Goal: Task Accomplishment & Management: Use online tool/utility

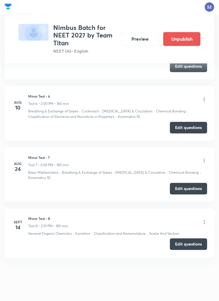
click at [194, 244] on button "Edit questions" at bounding box center [188, 245] width 37 height 12
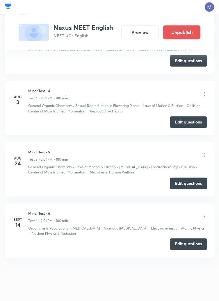
click at [184, 247] on button "Edit questions" at bounding box center [188, 245] width 37 height 12
click at [190, 246] on button "Edit questions" at bounding box center [188, 245] width 37 height 12
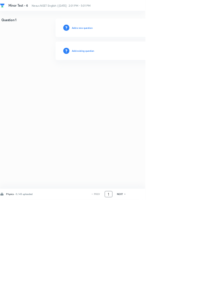
click at [165, 298] on input "1" at bounding box center [163, 293] width 11 height 10
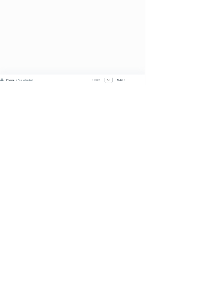
type input "46"
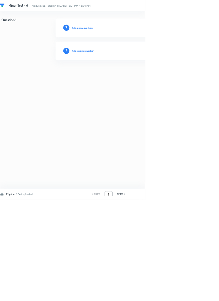
click at [167, 298] on input "1" at bounding box center [163, 293] width 11 height 10
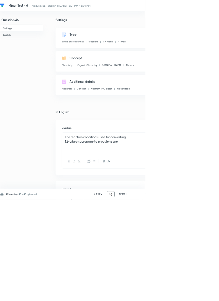
click at [170, 298] on input "46" at bounding box center [166, 293] width 11 height 10
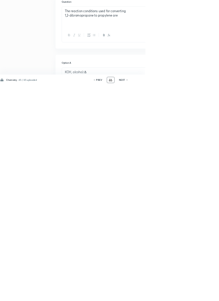
scroll to position [133, 0]
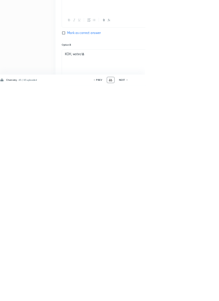
type input "4"
type input "91"
checkbox input "false"
checkbox input "true"
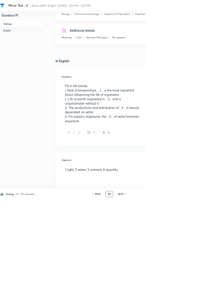
scroll to position [0, 0]
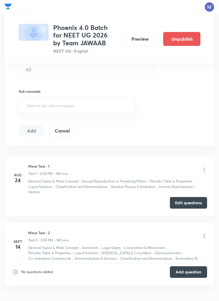
scroll to position [218, 0]
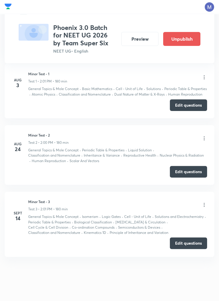
click at [186, 245] on button "Edit questions" at bounding box center [188, 244] width 37 height 12
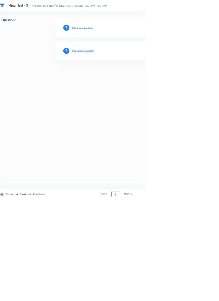
click at [174, 298] on input "1" at bounding box center [173, 293] width 11 height 10
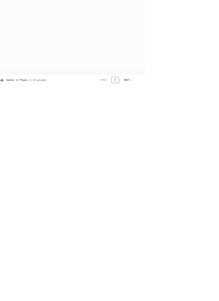
click at [186, 296] on div "NEXT" at bounding box center [191, 293] width 15 height 5
type input "2"
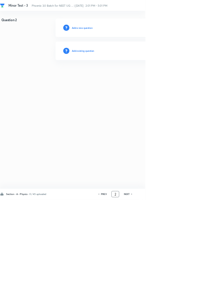
click at [176, 298] on input "2" at bounding box center [173, 293] width 11 height 10
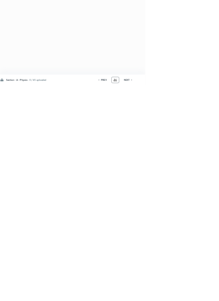
type input "46"
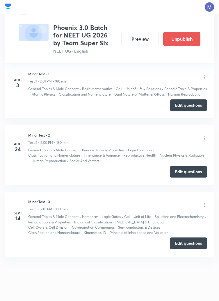
click at [193, 244] on button "Edit questions" at bounding box center [188, 244] width 37 height 12
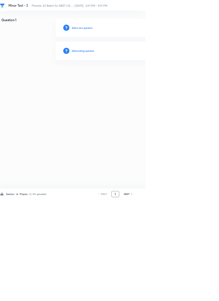
click at [174, 298] on input "1" at bounding box center [173, 293] width 11 height 10
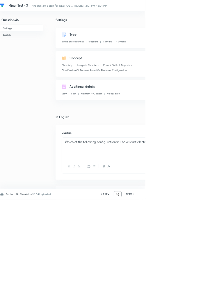
click at [181, 298] on input "46" at bounding box center [177, 293] width 11 height 10
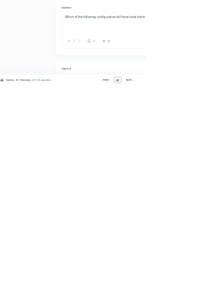
scroll to position [133, 0]
type input "4"
type input "91"
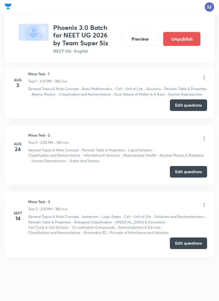
click at [187, 244] on button "Edit questions" at bounding box center [188, 244] width 37 height 12
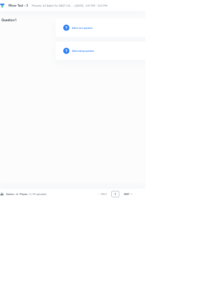
click at [176, 298] on input "1" at bounding box center [173, 293] width 11 height 10
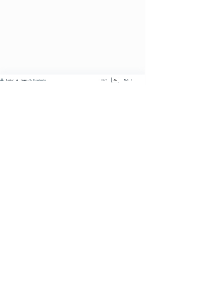
type input "46"
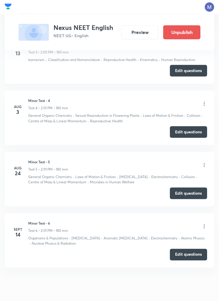
scroll to position [449, 0]
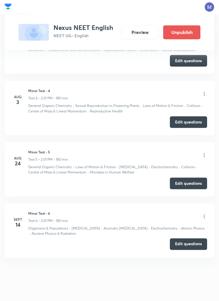
click at [192, 249] on button "Edit questions" at bounding box center [188, 245] width 37 height 12
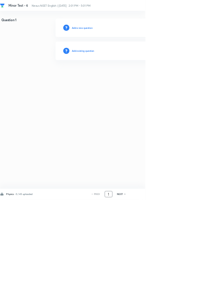
click at [167, 298] on input "1" at bounding box center [163, 293] width 11 height 10
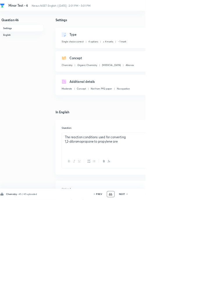
click at [165, 298] on input "46" at bounding box center [166, 293] width 11 height 10
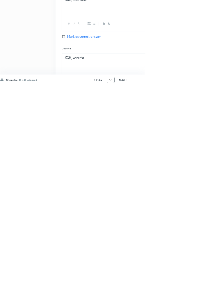
scroll to position [133, 0]
type input "4"
type input "91"
checkbox input "false"
checkbox input "true"
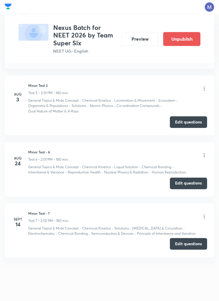
click at [192, 245] on button "Edit questions" at bounding box center [188, 244] width 37 height 12
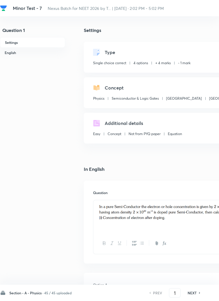
checkbox input "true"
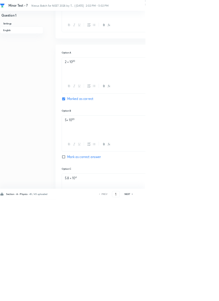
scroll to position [283, 0]
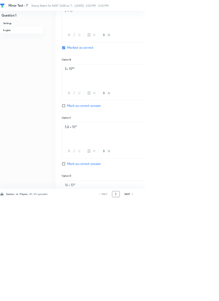
click at [176, 298] on input "1" at bounding box center [174, 293] width 11 height 10
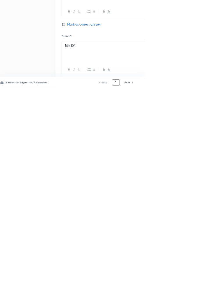
scroll to position [325, 0]
type input "45"
checkbox input "true"
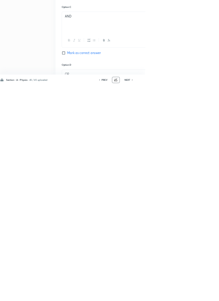
scroll to position [320, 0]
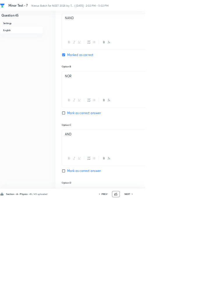
click at [174, 298] on input "45" at bounding box center [174, 293] width 11 height 10
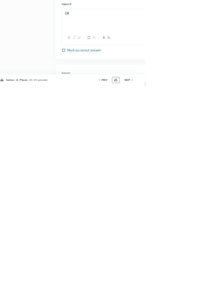
scroll to position [447, 0]
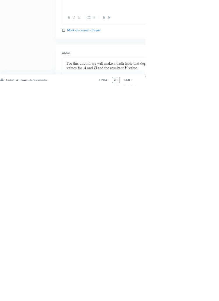
type input "4"
type input "91"
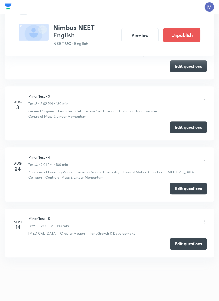
click at [187, 244] on button "Edit questions" at bounding box center [188, 244] width 37 height 12
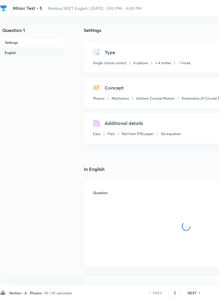
checkbox input "true"
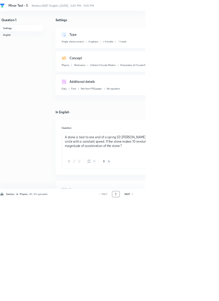
click at [178, 298] on input "1" at bounding box center [174, 293] width 11 height 10
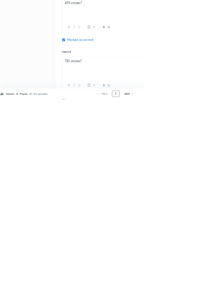
scroll to position [276, 0]
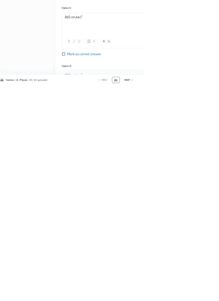
type input "46"
checkbox input "false"
checkbox input "true"
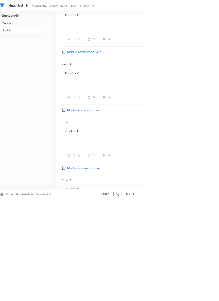
click at [180, 298] on input "46" at bounding box center [177, 293] width 11 height 10
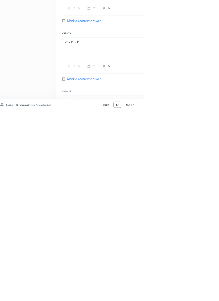
scroll to position [321, 0]
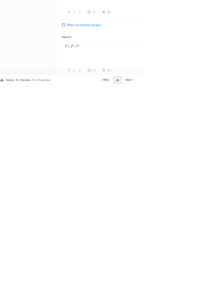
type input "4"
type input "91"
checkbox input "false"
checkbox input "true"
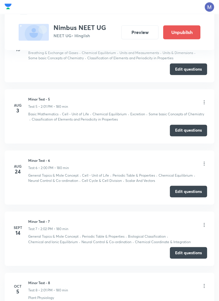
scroll to position [557, 0]
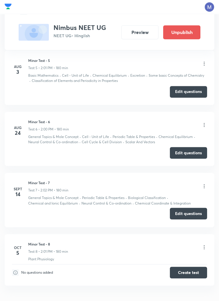
click at [187, 214] on button "Edit questions" at bounding box center [188, 214] width 37 height 12
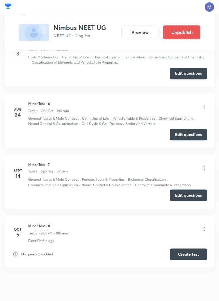
scroll to position [580, 0]
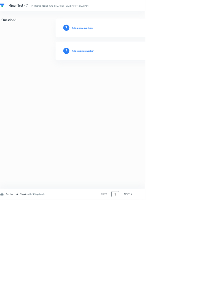
click at [176, 298] on input "1" at bounding box center [173, 293] width 11 height 10
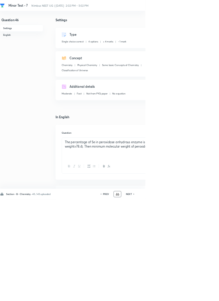
click at [181, 298] on input "46" at bounding box center [177, 293] width 11 height 10
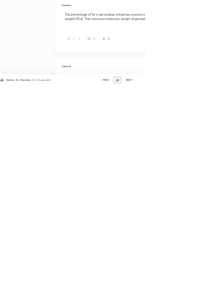
scroll to position [133, 0]
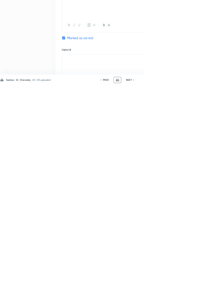
type input "4"
type input "91"
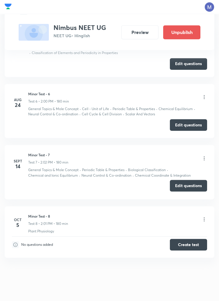
click at [186, 186] on button "Edit questions" at bounding box center [188, 186] width 37 height 12
click at [186, 184] on button "Edit questions" at bounding box center [188, 186] width 37 height 12
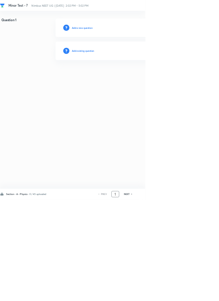
click at [176, 298] on input "1" at bounding box center [173, 293] width 11 height 10
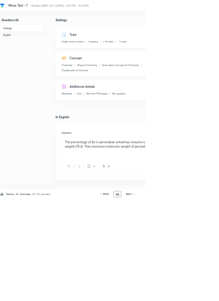
click at [180, 298] on input "46" at bounding box center [177, 293] width 11 height 10
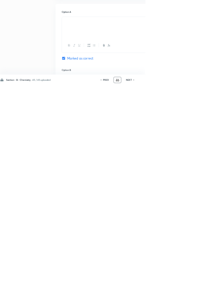
scroll to position [133, 0]
type input "4"
type input "9"
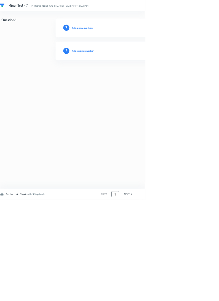
click at [177, 298] on input "1" at bounding box center [173, 293] width 11 height 10
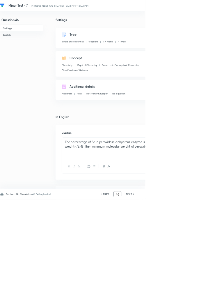
scroll to position [5, 0]
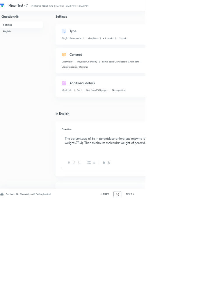
click at [180, 298] on input "46" at bounding box center [177, 293] width 11 height 10
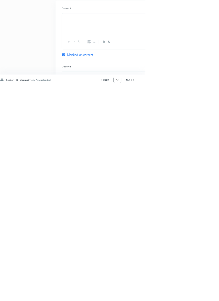
scroll to position [138, 0]
type input "4"
type input "70"
checkbox input "false"
checkbox input "true"
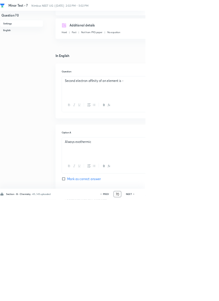
scroll to position [0, 0]
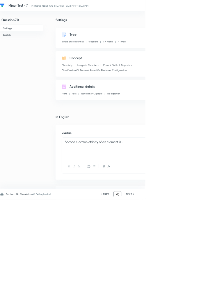
click at [180, 298] on input "70" at bounding box center [177, 293] width 11 height 10
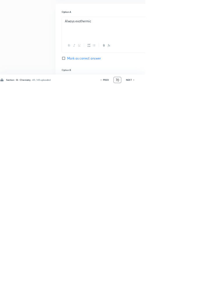
scroll to position [133, 0]
type input "7"
type input "90"
checkbox input "true"
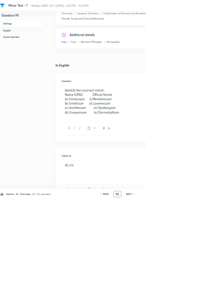
scroll to position [0, 0]
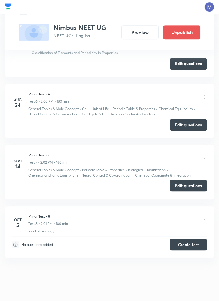
click at [188, 184] on button "Edit questions" at bounding box center [188, 186] width 37 height 12
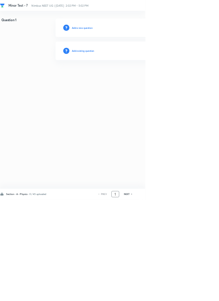
click at [176, 298] on input "1" at bounding box center [173, 293] width 11 height 10
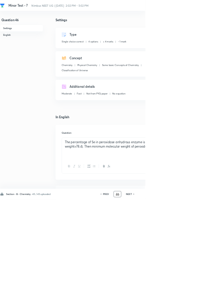
click at [179, 298] on input "46" at bounding box center [177, 293] width 11 height 10
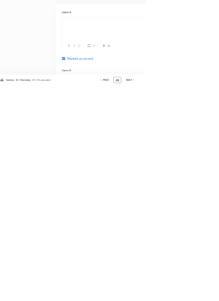
scroll to position [133, 0]
type input "4"
type input "70"
checkbox input "false"
checkbox input "true"
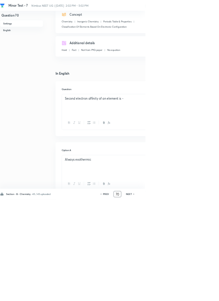
scroll to position [0, 0]
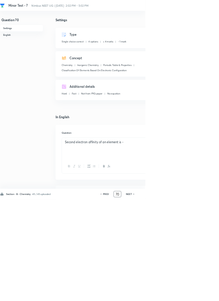
click at [179, 298] on input "70" at bounding box center [177, 293] width 11 height 10
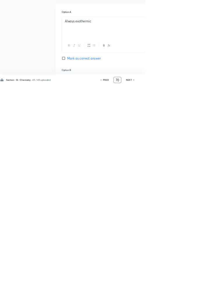
scroll to position [133, 0]
type input "7"
type input "9"
type input "90"
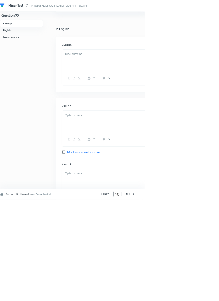
checkbox input "true"
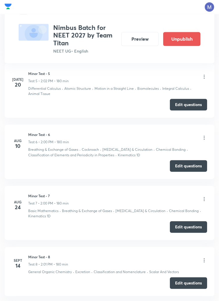
scroll to position [557, 0]
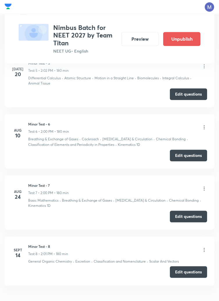
click at [187, 273] on button "Edit questions" at bounding box center [188, 272] width 37 height 12
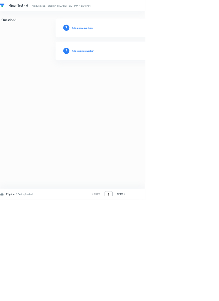
click at [165, 298] on input "1" at bounding box center [163, 293] width 11 height 10
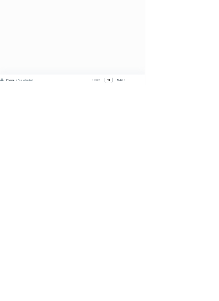
type input "91"
checkbox input "true"
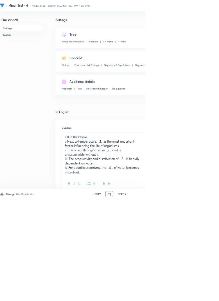
click at [167, 298] on input "91" at bounding box center [164, 293] width 11 height 10
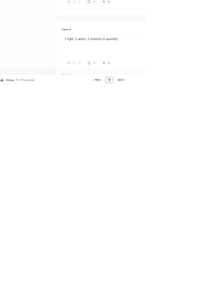
scroll to position [133, 0]
type input "9"
type input "46"
checkbox input "false"
checkbox input "true"
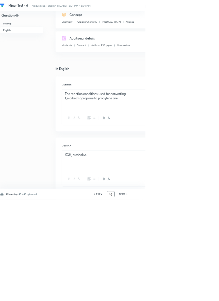
scroll to position [0, 0]
